Goal: Information Seeking & Learning: Check status

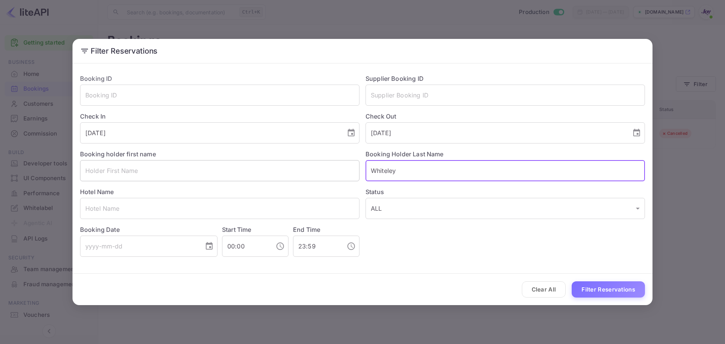
drag, startPoint x: 0, startPoint y: 0, endPoint x: 321, endPoint y: 173, distance: 365.2
click at [321, 173] on div "Booking ID ​ Supplier Booking ID ​ Check In [DATE] ​ Check Out [DATE] ​ Booking…" at bounding box center [359, 162] width 571 height 189
paste input "[PERSON_NAME]"
click at [385, 171] on input "[PERSON_NAME]" at bounding box center [505, 170] width 279 height 21
type input "[PERSON_NAME]"
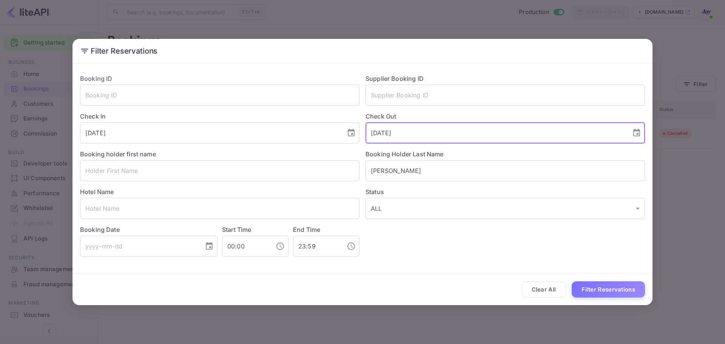
drag, startPoint x: 419, startPoint y: 133, endPoint x: 360, endPoint y: 134, distance: 58.5
click at [360, 134] on div "Check Out [DATE] ​" at bounding box center [503, 125] width 286 height 38
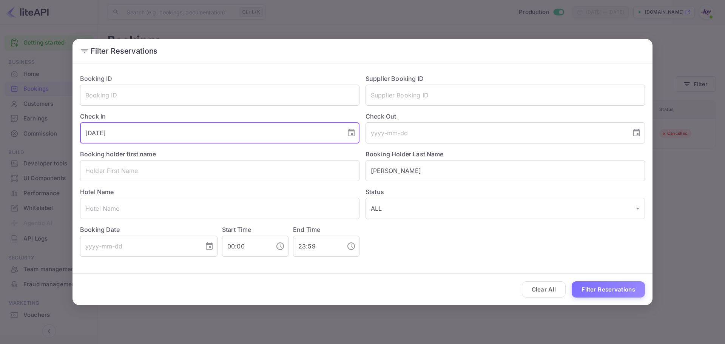
drag, startPoint x: 196, startPoint y: 136, endPoint x: 10, endPoint y: 136, distance: 185.8
click at [10, 136] on div "Filter Reservations Booking ID ​ Supplier Booking ID ​ Check In [DATE] ​ Check …" at bounding box center [362, 172] width 725 height 344
click at [586, 295] on button "Filter Reservations" at bounding box center [608, 289] width 73 height 16
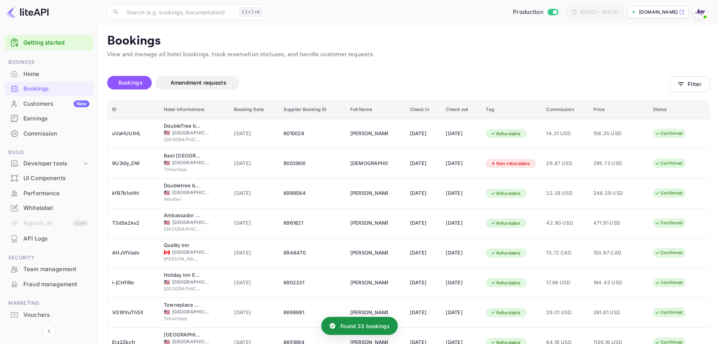
click at [619, 64] on div "Found 33 bookings Bookings Amendment requests Filter ID Hotel informations Book…" at bounding box center [404, 249] width 612 height 381
click at [698, 87] on button "Filter" at bounding box center [690, 83] width 40 height 15
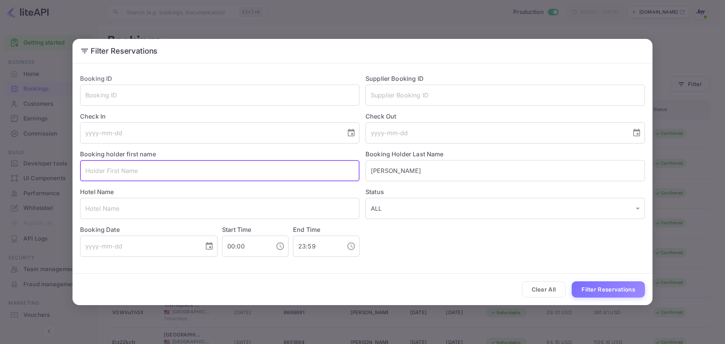
click at [189, 175] on input "text" at bounding box center [219, 170] width 279 height 21
paste input "[PERSON_NAME]"
type input "[PERSON_NAME]"
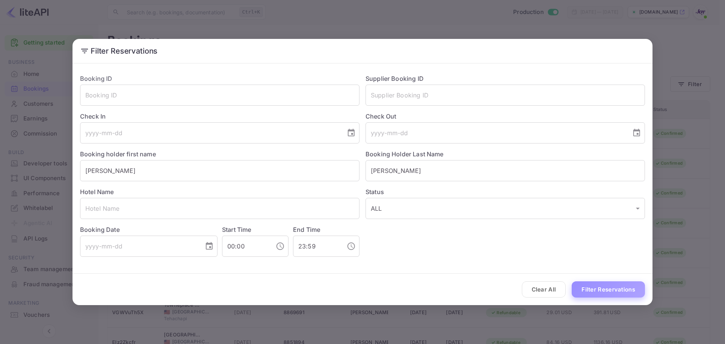
click at [616, 286] on button "Filter Reservations" at bounding box center [608, 289] width 73 height 16
